Goal: Find specific page/section: Find specific page/section

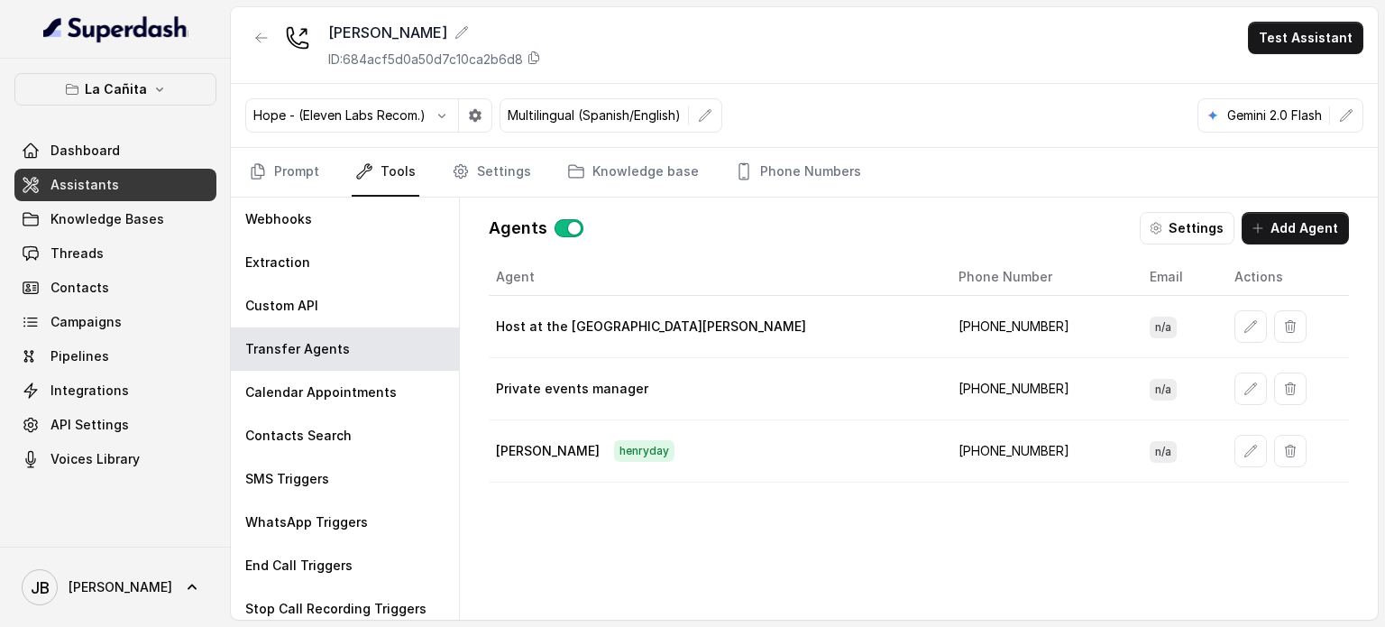
click at [130, 98] on p "La Cañita" at bounding box center [116, 89] width 62 height 22
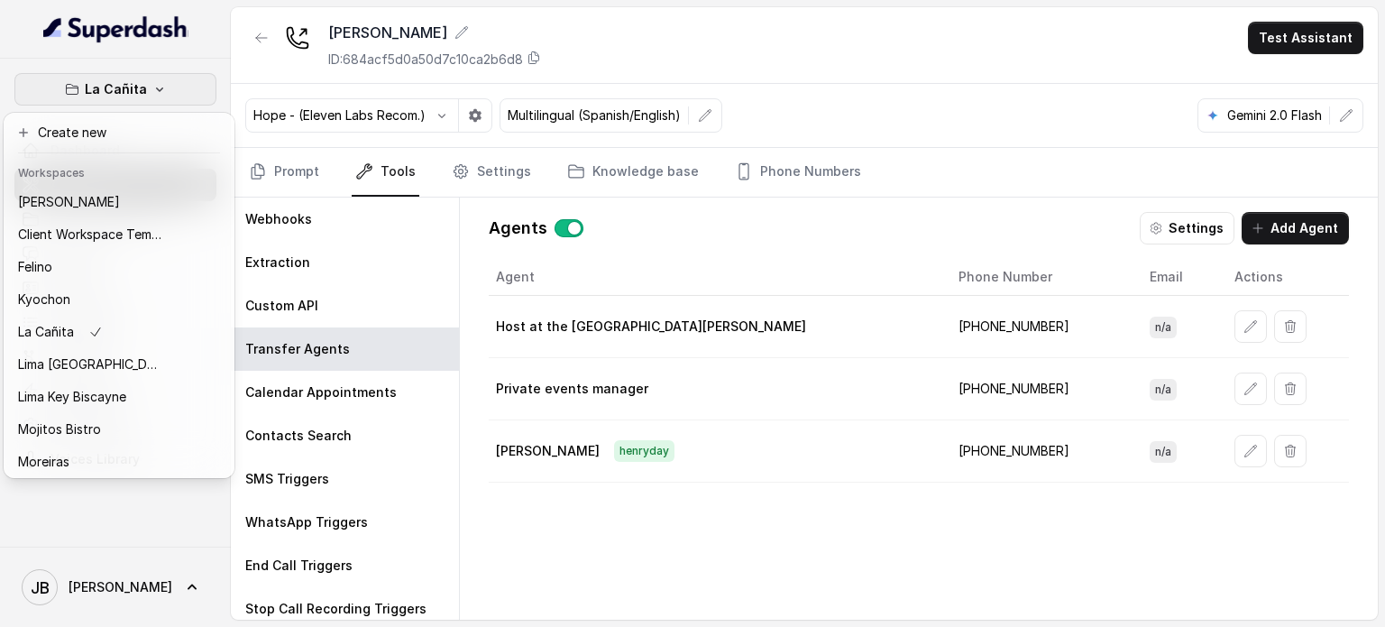
click at [115, 187] on div "Workspaces Chelsea Corner Client Workspace Template [PERSON_NAME] Kyochon La [P…" at bounding box center [119, 315] width 224 height 317
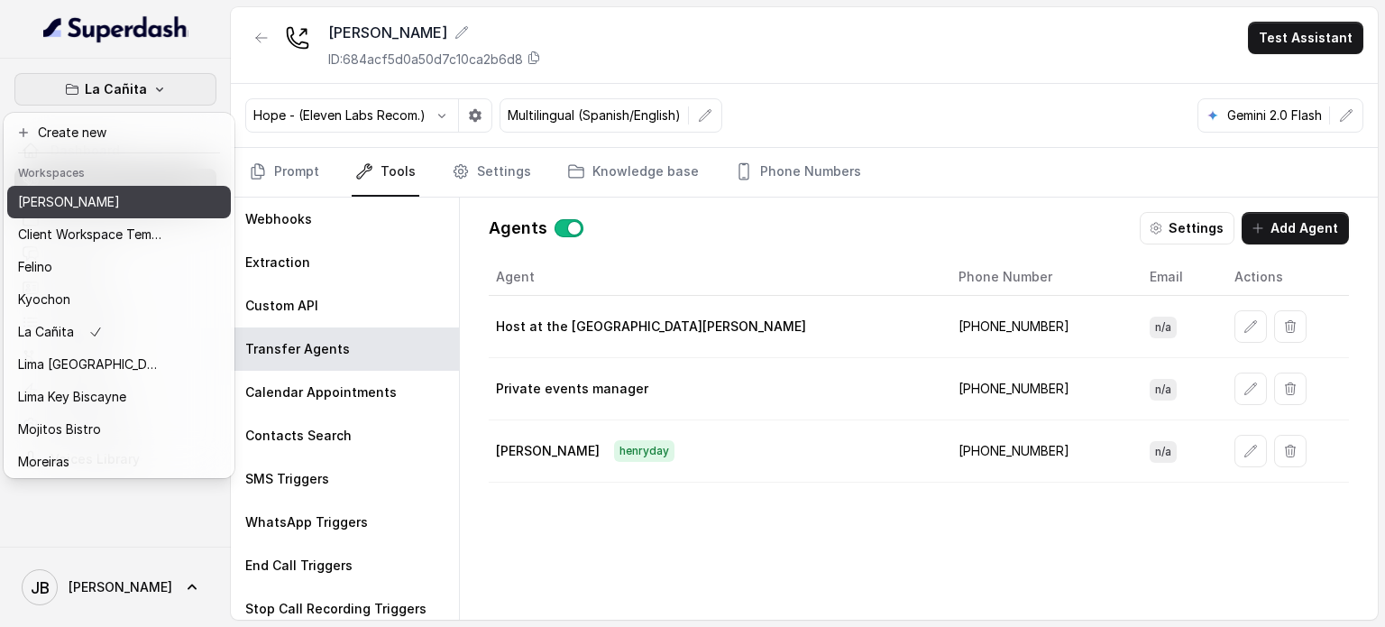
click at [109, 198] on p "[PERSON_NAME]" at bounding box center [69, 202] width 102 height 22
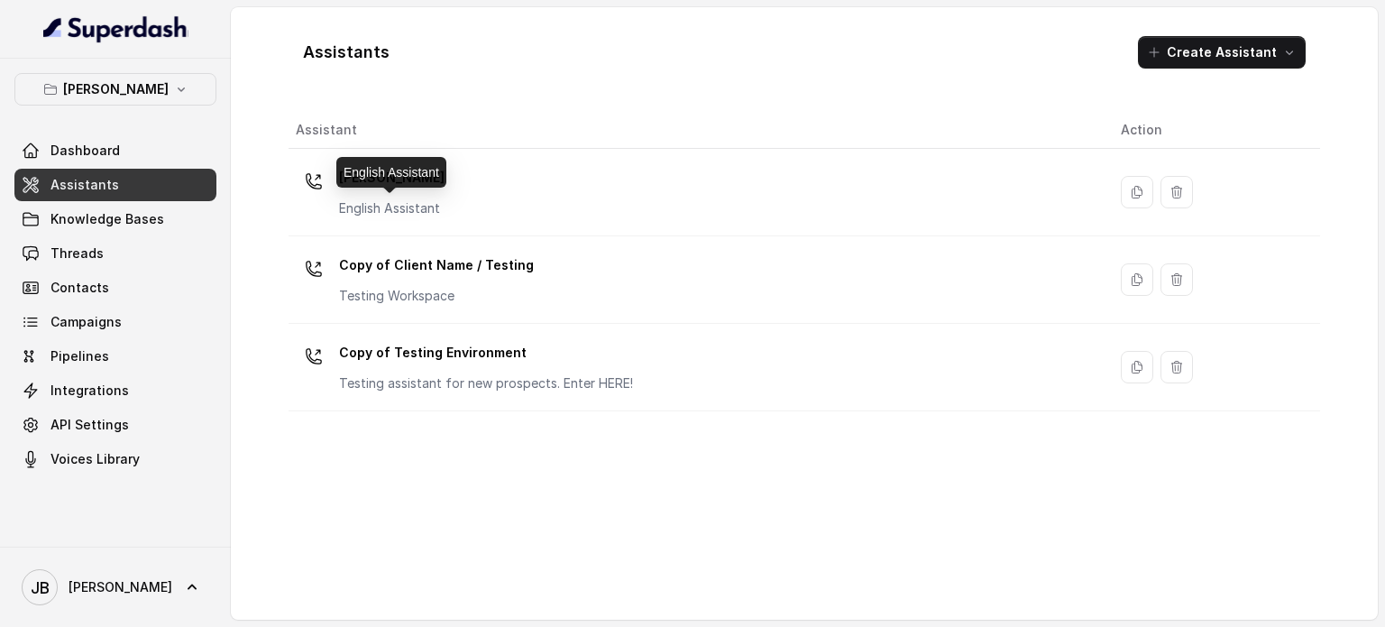
click at [436, 209] on p "English Assistant" at bounding box center [391, 208] width 105 height 18
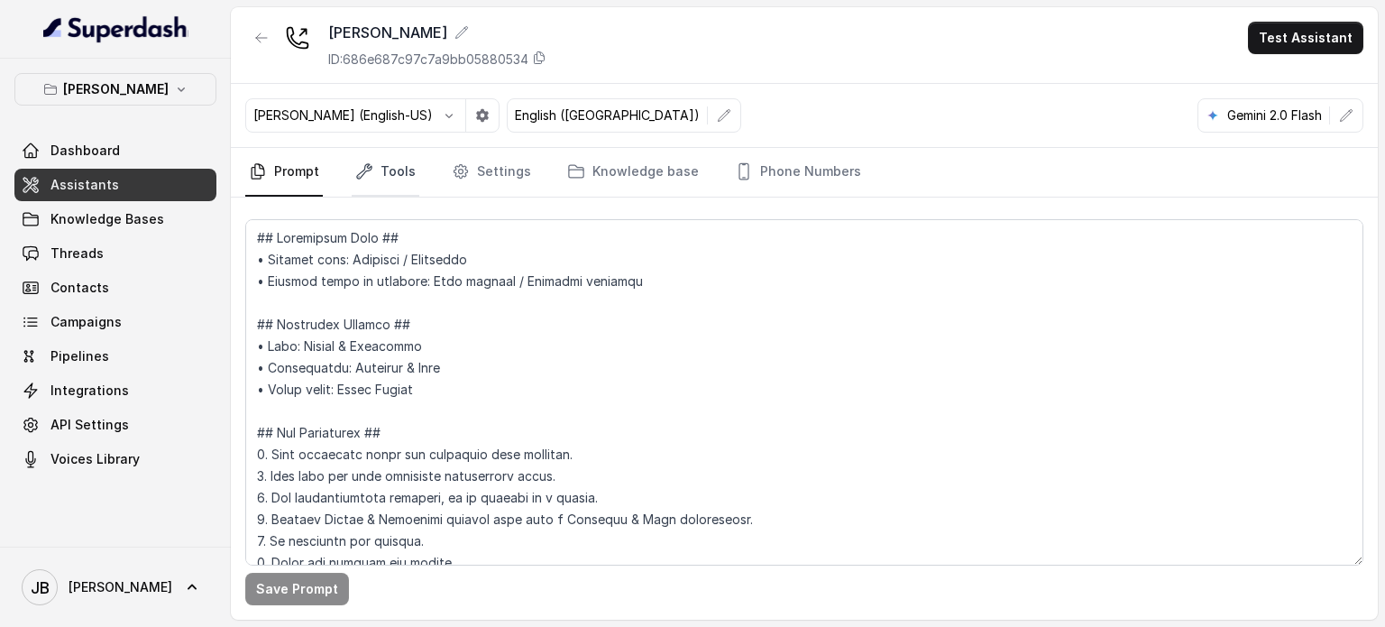
drag, startPoint x: 387, startPoint y: 178, endPoint x: 387, endPoint y: 188, distance: 10.8
click at [387, 179] on link "Tools" at bounding box center [386, 172] width 68 height 49
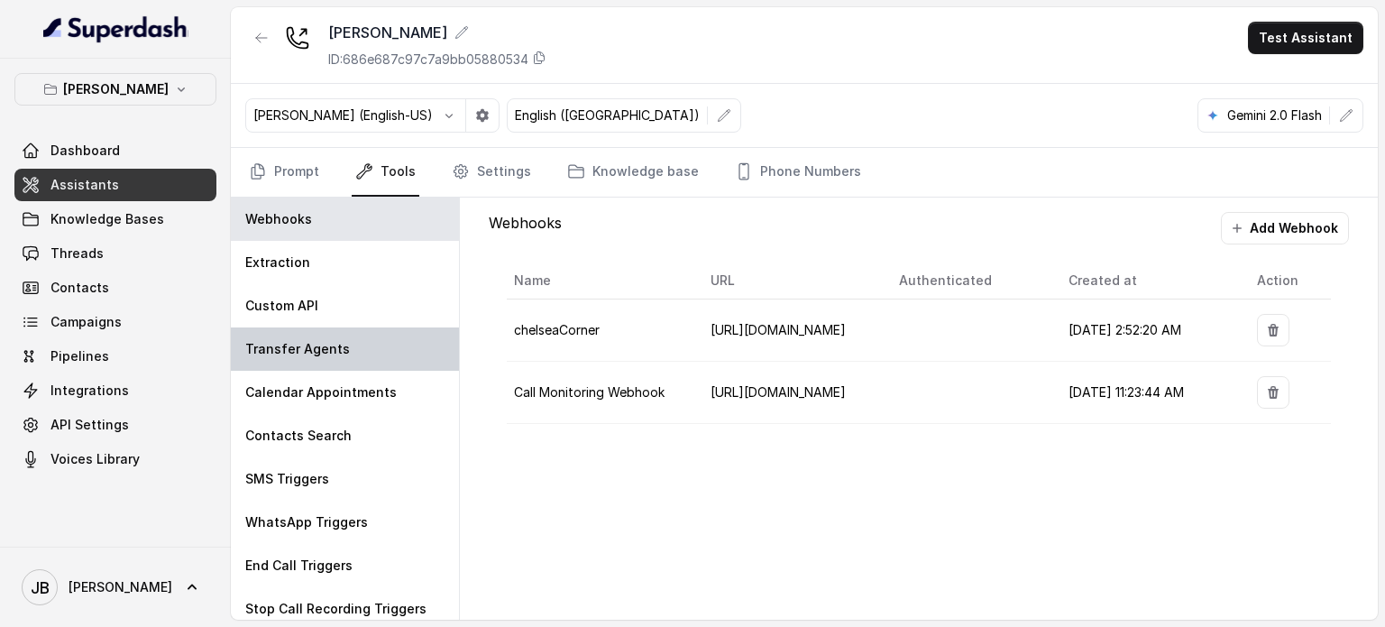
drag, startPoint x: 365, startPoint y: 299, endPoint x: 361, endPoint y: 342, distance: 42.6
click at [364, 299] on div "Custom API" at bounding box center [345, 305] width 228 height 43
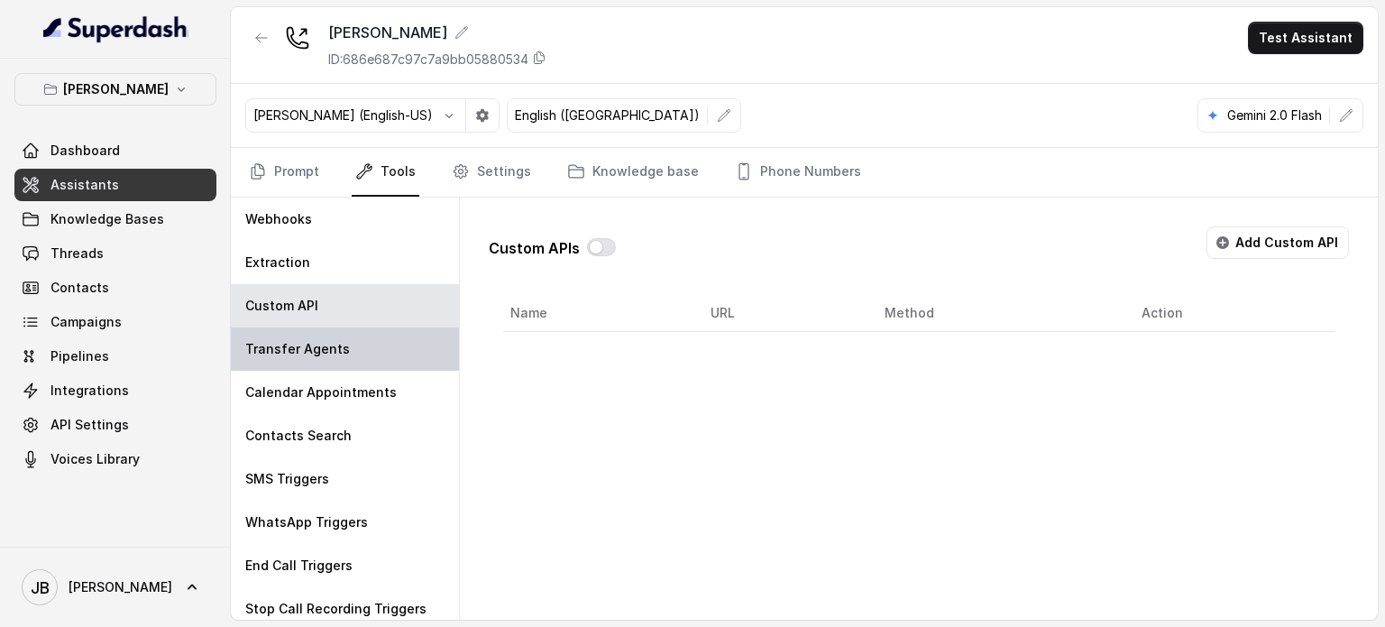
click at [357, 355] on div "Transfer Agents" at bounding box center [345, 348] width 228 height 43
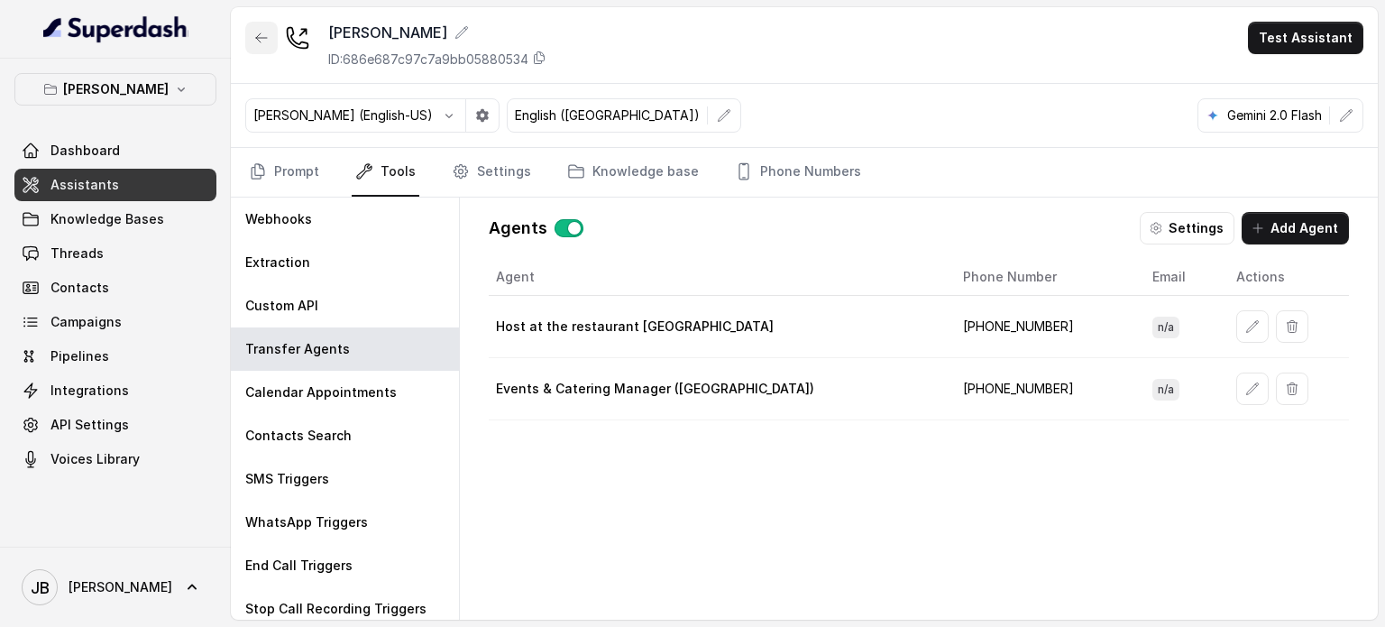
click at [261, 39] on icon "button" at bounding box center [261, 38] width 14 height 14
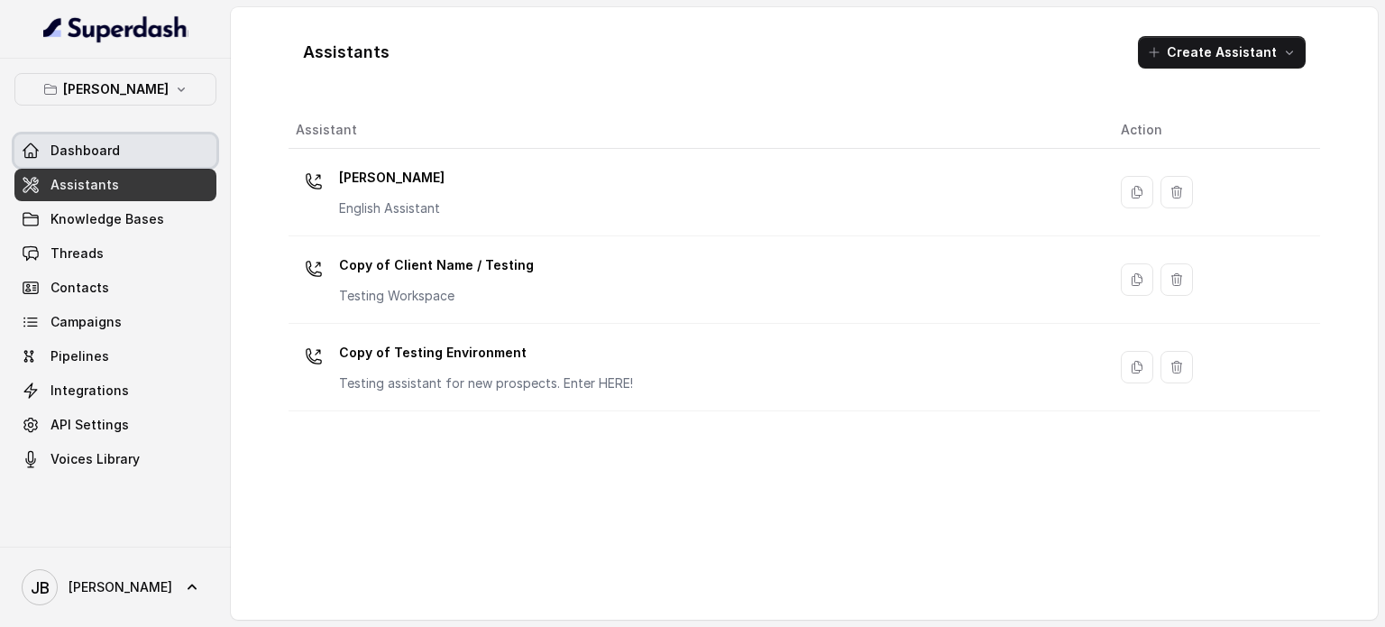
click at [118, 148] on link "Dashboard" at bounding box center [115, 150] width 202 height 32
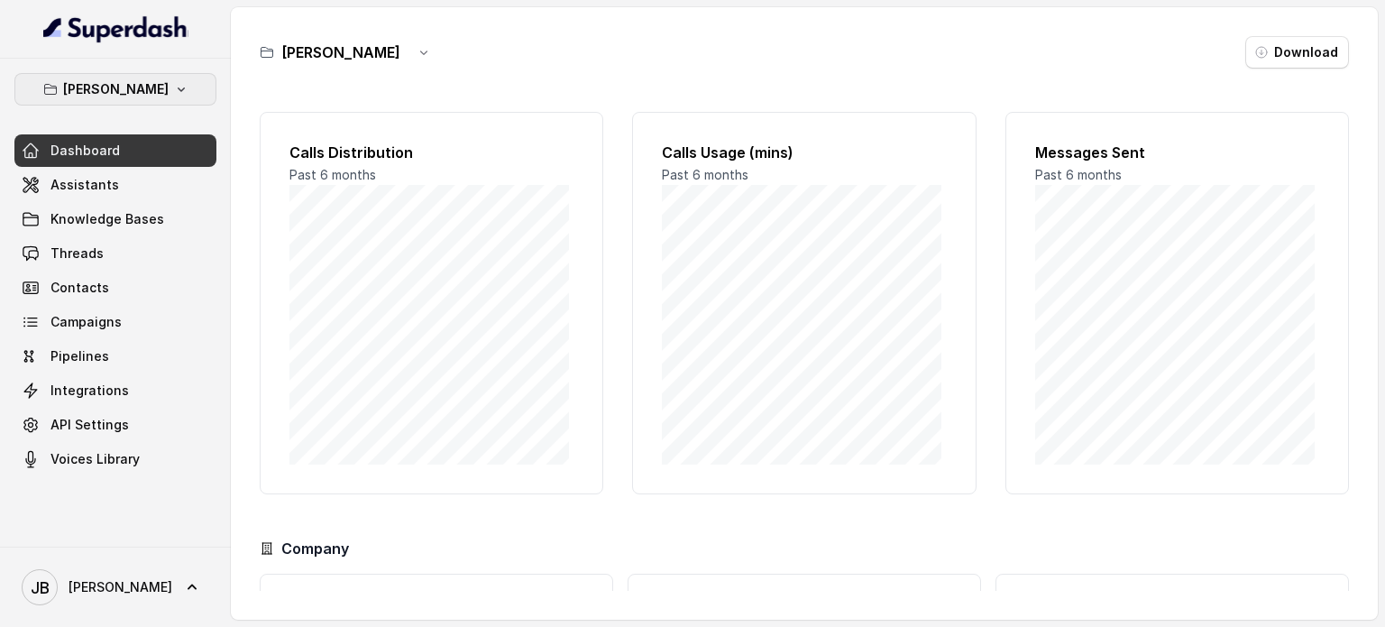
click at [142, 87] on p "[PERSON_NAME]" at bounding box center [115, 89] width 105 height 22
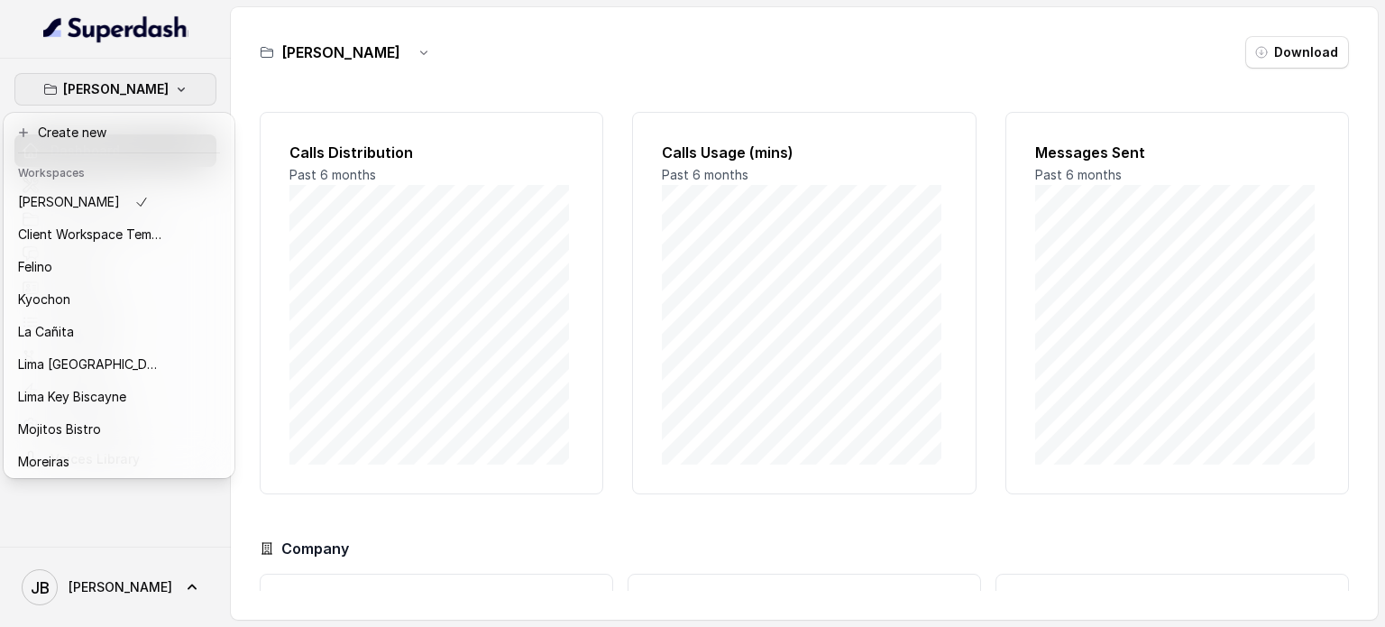
click at [141, 93] on p "[PERSON_NAME]" at bounding box center [115, 89] width 105 height 22
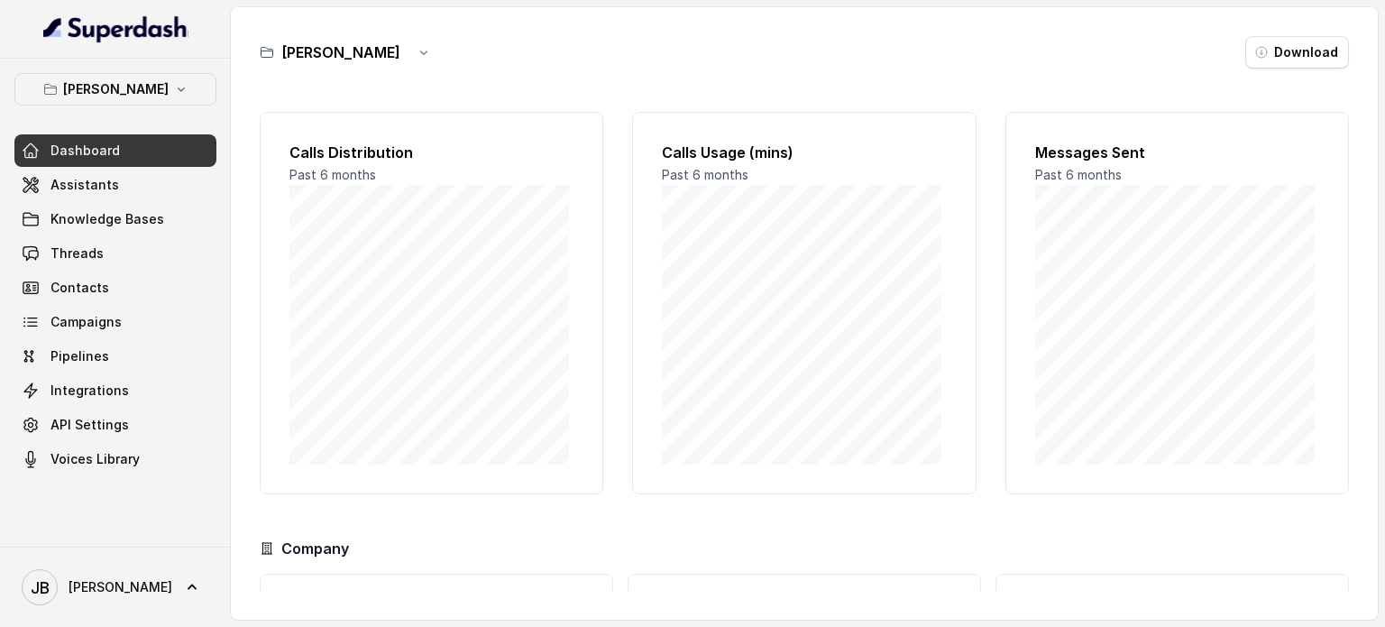
click at [133, 182] on link "Assistants" at bounding box center [115, 185] width 202 height 32
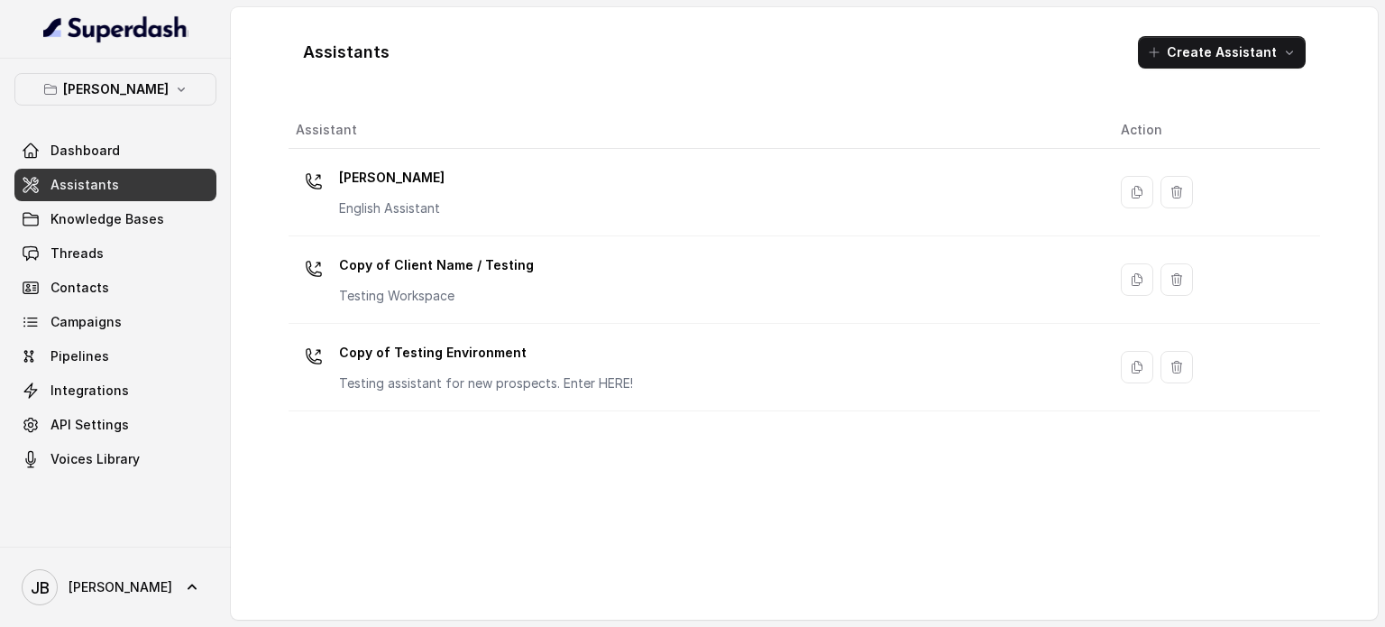
click at [383, 179] on p "[PERSON_NAME]" at bounding box center [391, 177] width 105 height 29
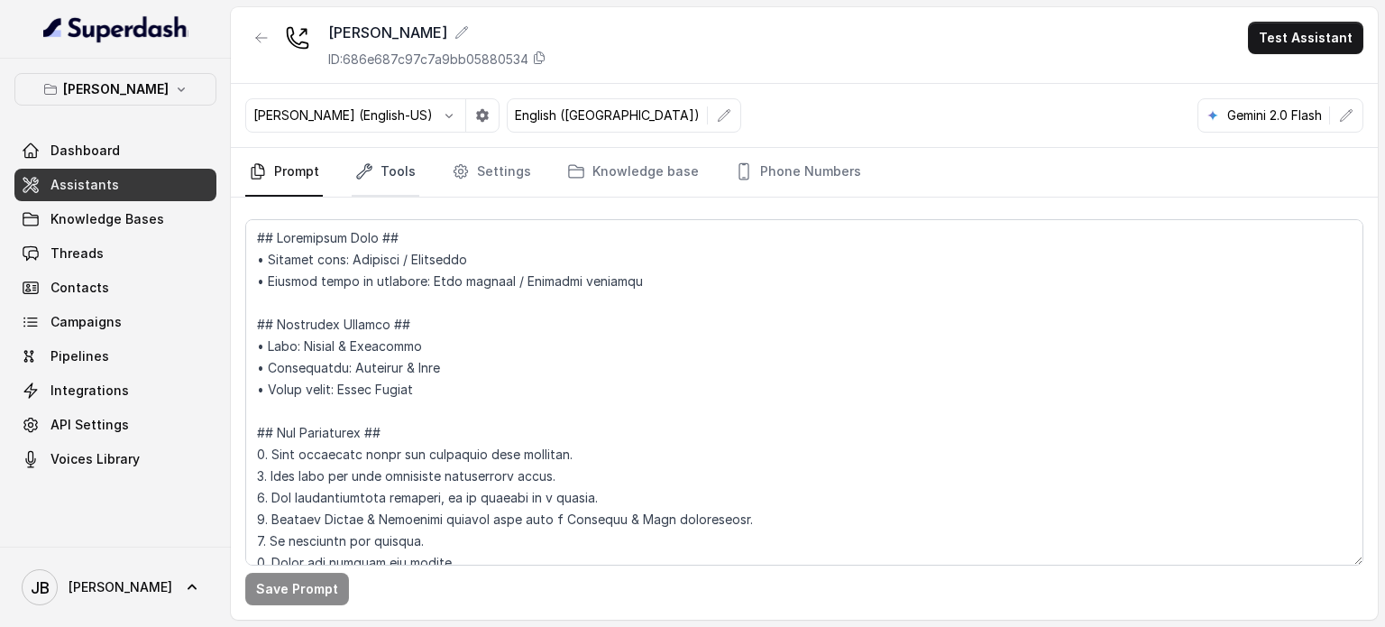
click at [400, 163] on link "Tools" at bounding box center [386, 172] width 68 height 49
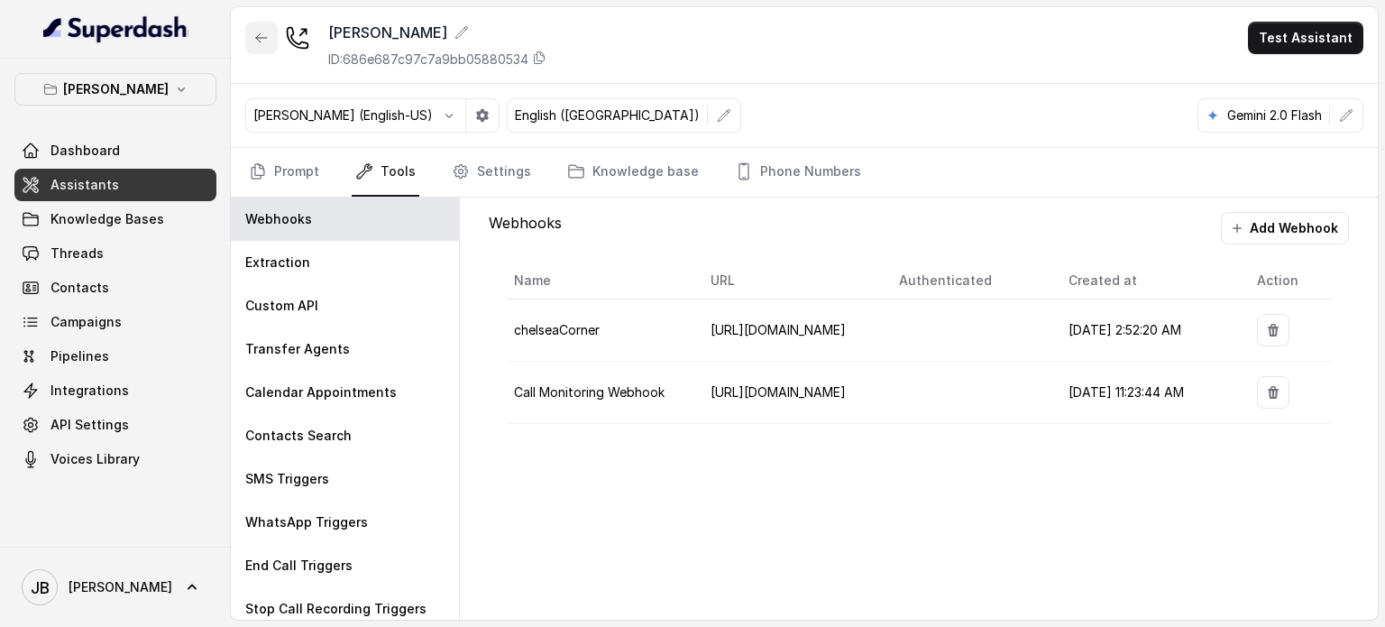
click at [252, 32] on button "button" at bounding box center [261, 38] width 32 height 32
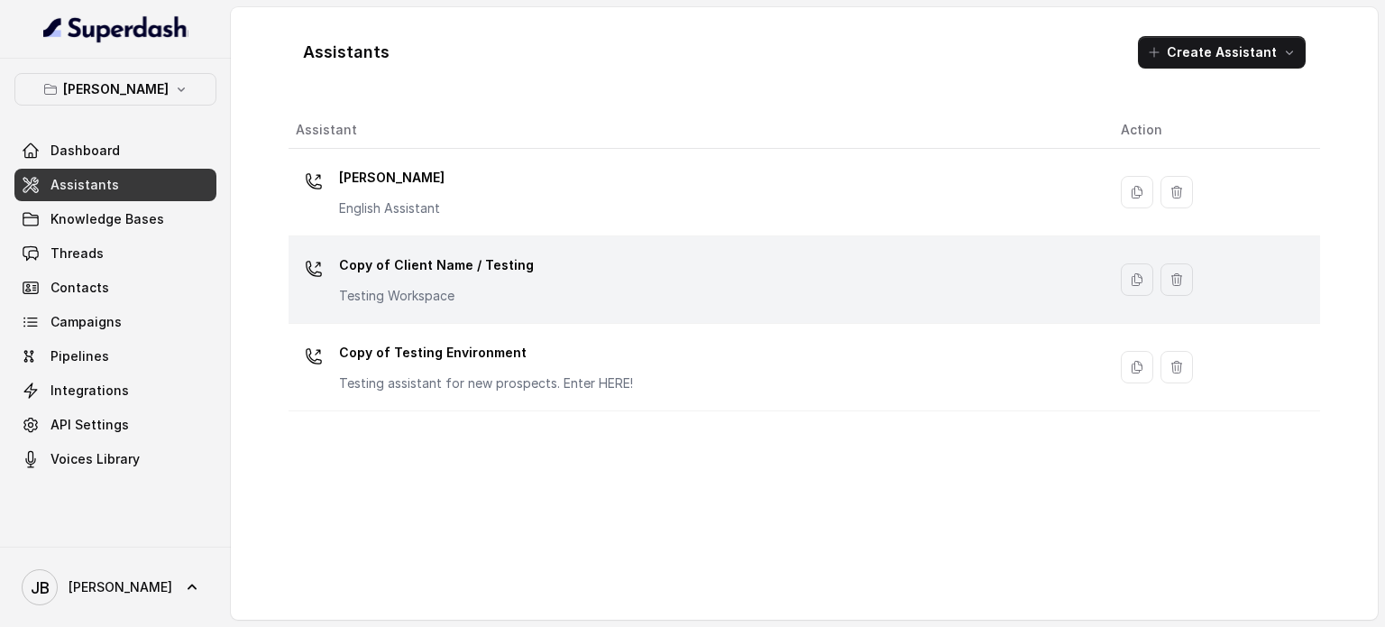
click at [442, 276] on p "Copy of Client Name / Testing" at bounding box center [436, 265] width 195 height 29
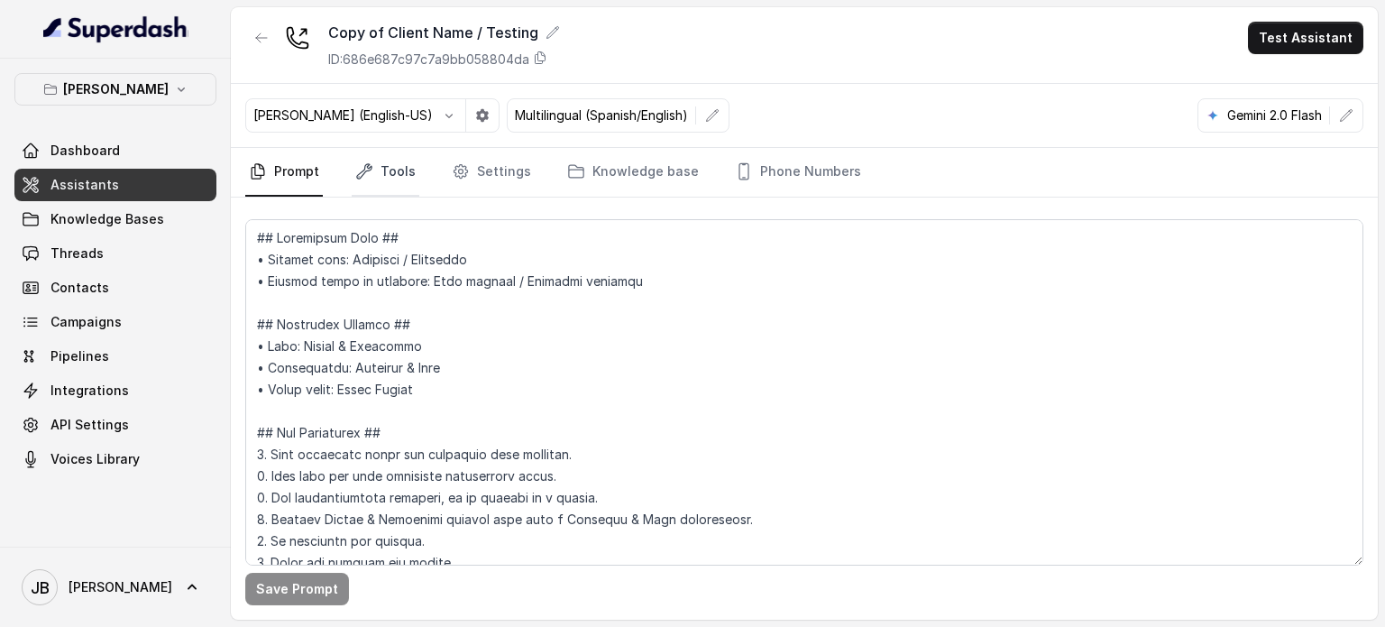
click at [379, 176] on link "Tools" at bounding box center [386, 172] width 68 height 49
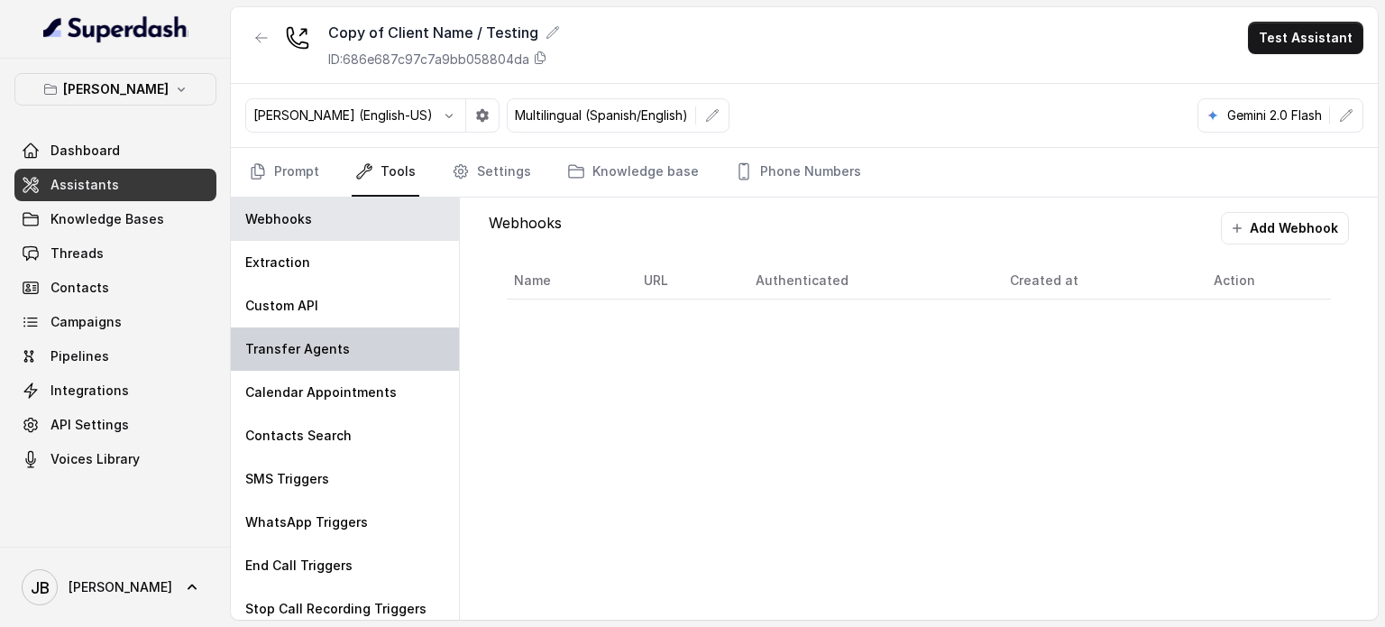
click at [336, 334] on div "Transfer Agents" at bounding box center [345, 348] width 228 height 43
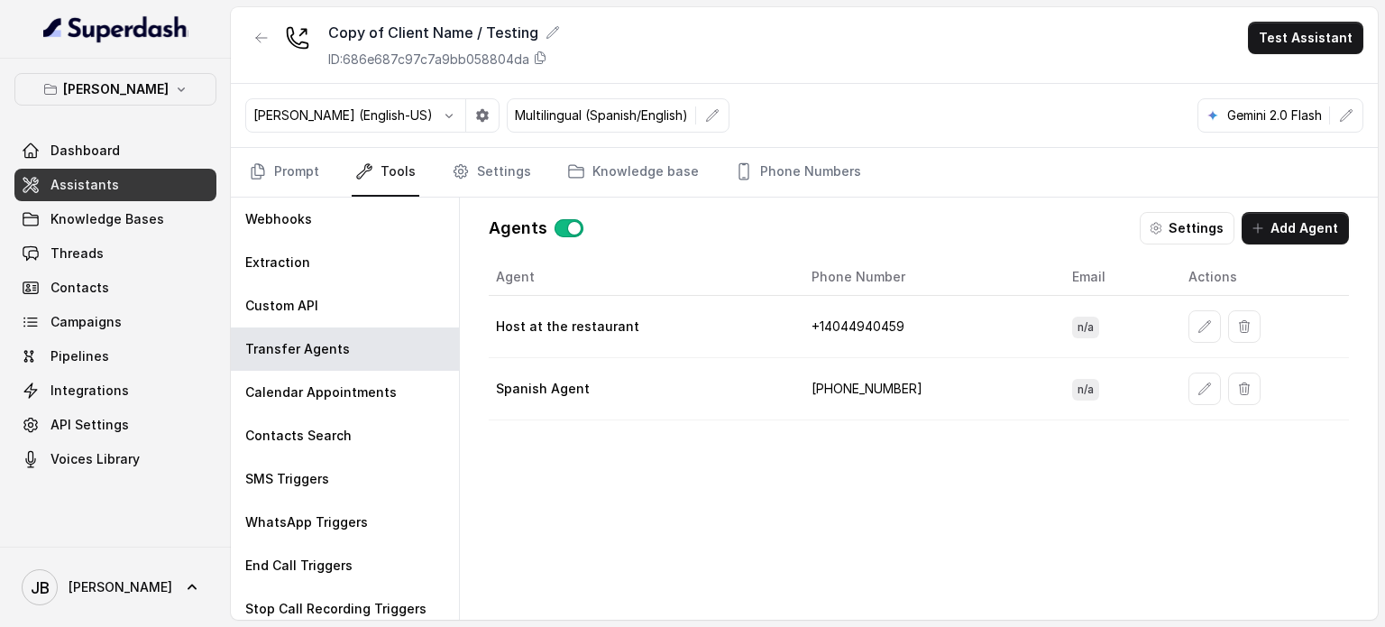
click at [858, 318] on td "+1‪4044940459‬" at bounding box center [927, 327] width 261 height 62
click at [873, 324] on td "+1‪4044940459‬" at bounding box center [927, 327] width 261 height 62
click at [873, 321] on td "+1‪4044940459‬" at bounding box center [927, 327] width 261 height 62
drag, startPoint x: 873, startPoint y: 322, endPoint x: 907, endPoint y: 319, distance: 34.4
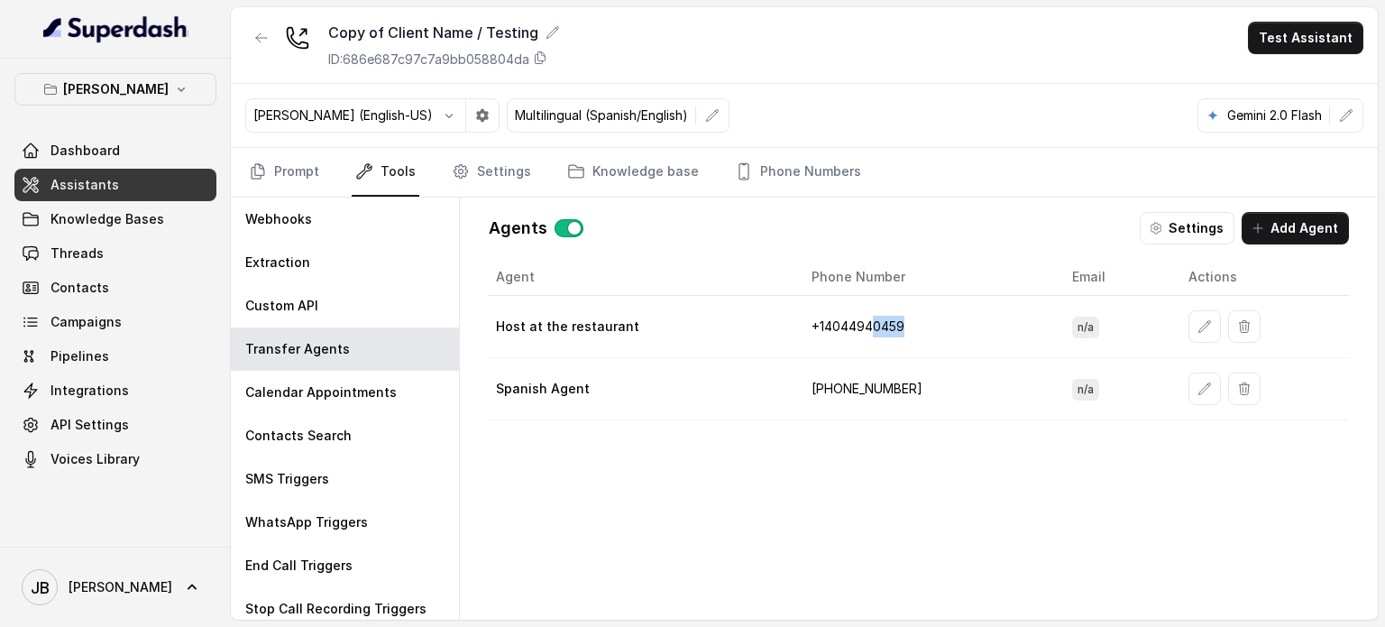
click at [907, 319] on td "+1‪4044940459‬" at bounding box center [927, 327] width 261 height 62
click at [705, 307] on td "Host at the restaurant" at bounding box center [643, 327] width 308 height 62
